Goal: Navigation & Orientation: Find specific page/section

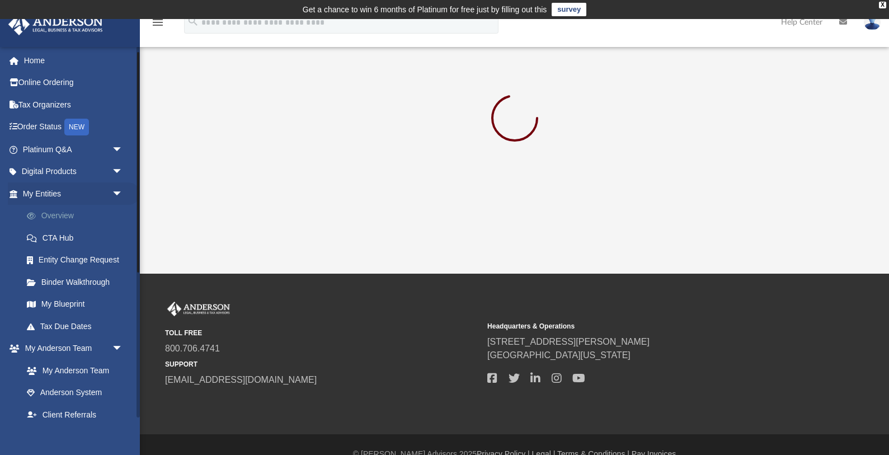
scroll to position [10, 0]
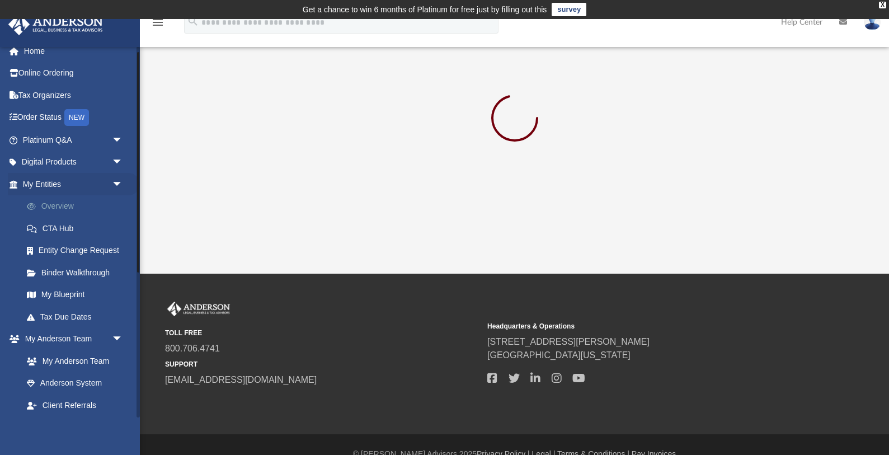
click at [62, 207] on link "Overview" at bounding box center [78, 206] width 124 height 22
click at [60, 140] on link "Platinum Q&A arrow_drop_down" at bounding box center [74, 140] width 132 height 22
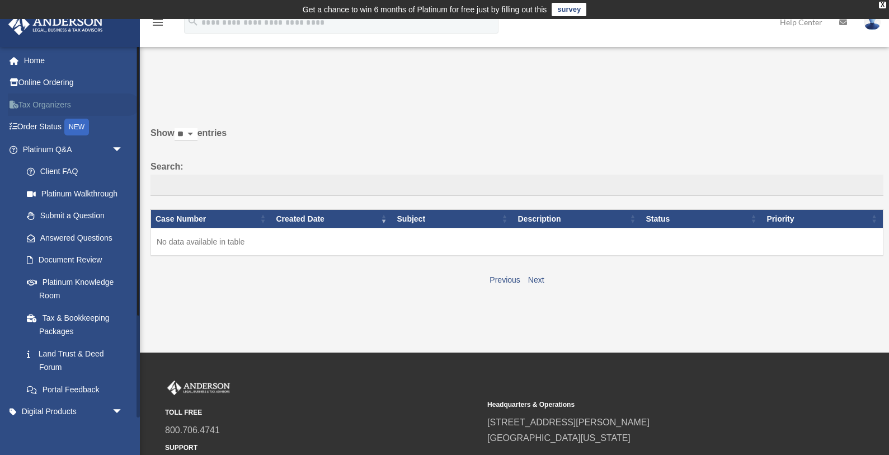
click at [61, 109] on link "Tax Organizers" at bounding box center [74, 104] width 132 height 22
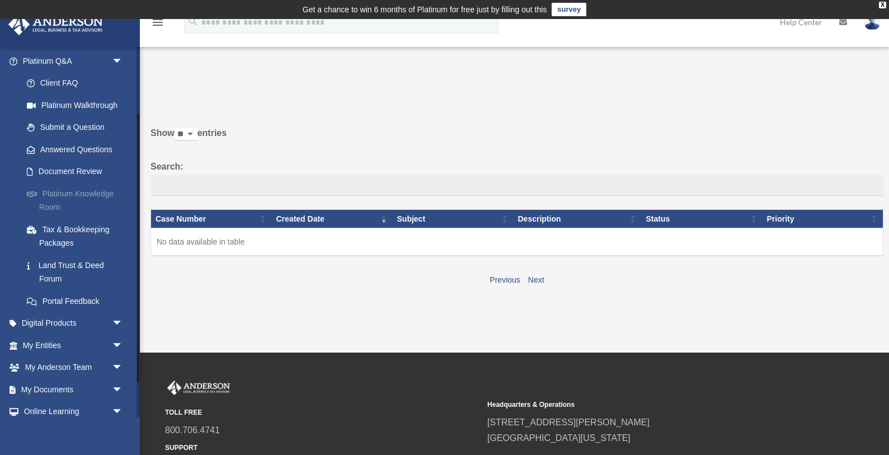
scroll to position [94, 0]
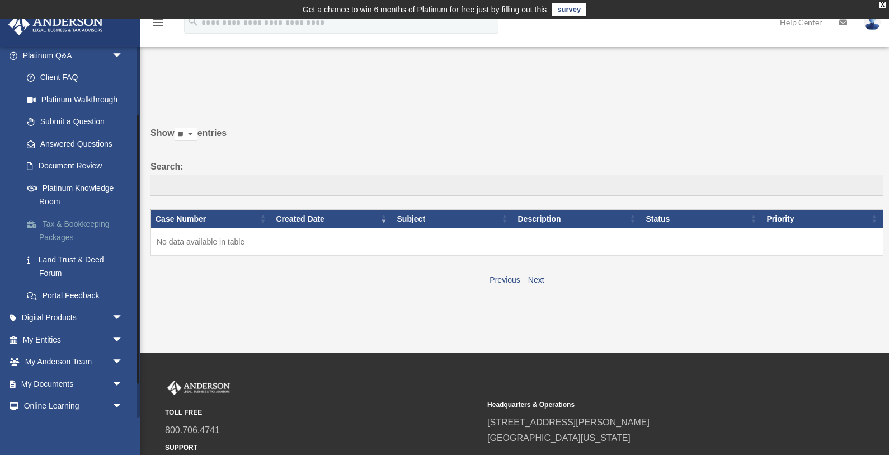
click at [60, 235] on link "Tax & Bookkeeping Packages" at bounding box center [78, 231] width 124 height 36
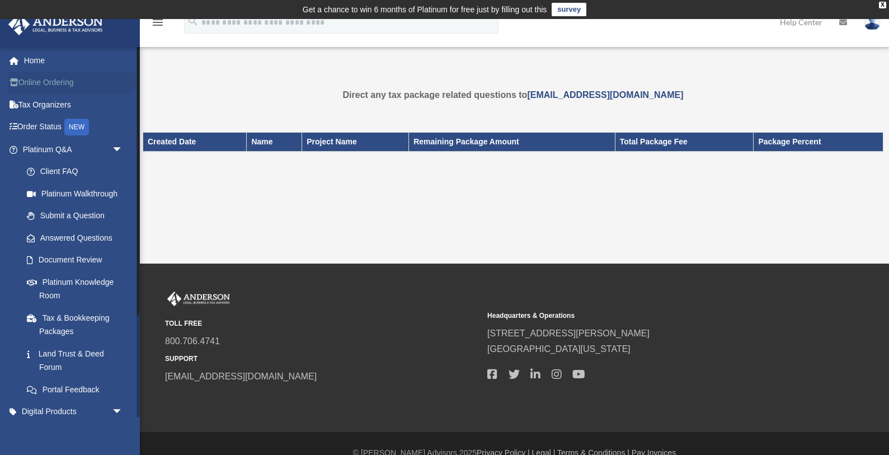
click at [65, 87] on link "Online Ordering" at bounding box center [74, 83] width 132 height 22
click at [64, 110] on link "Tax Organizers" at bounding box center [74, 104] width 132 height 22
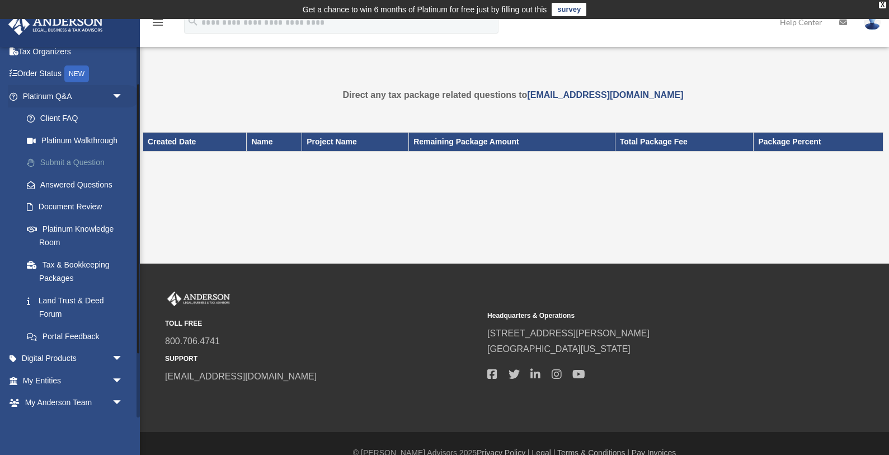
scroll to position [55, 0]
